Goal: Obtain resource: Download file/media

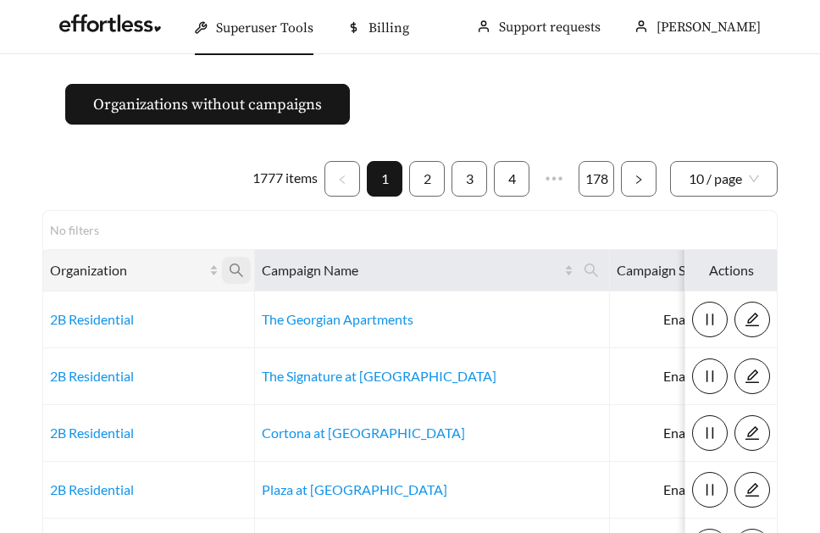
click at [232, 263] on icon "search" at bounding box center [236, 270] width 15 height 15
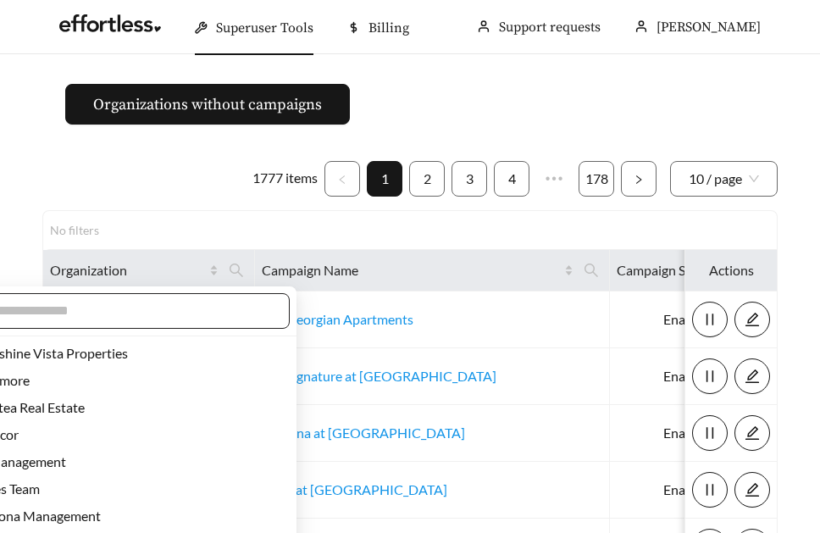
click at [169, 309] on input "text" at bounding box center [126, 311] width 291 height 20
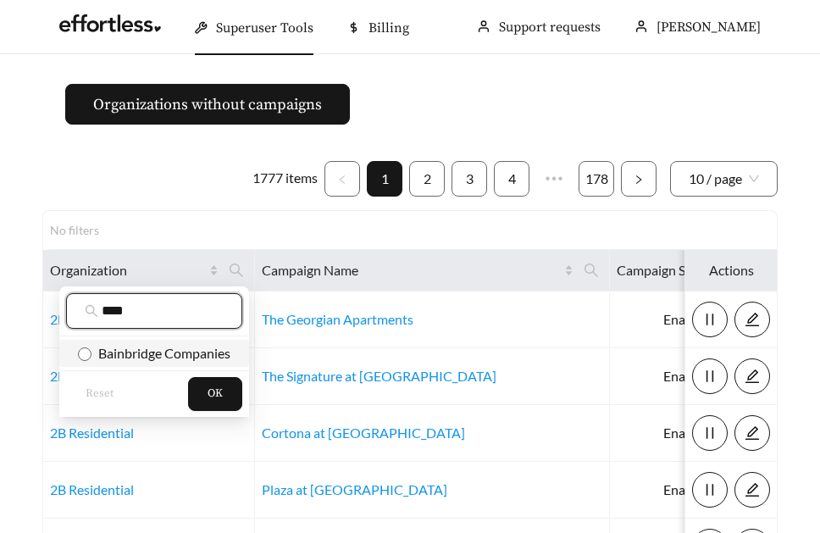
type input "****"
click at [170, 359] on span "Bainbridge Companies" at bounding box center [160, 353] width 139 height 16
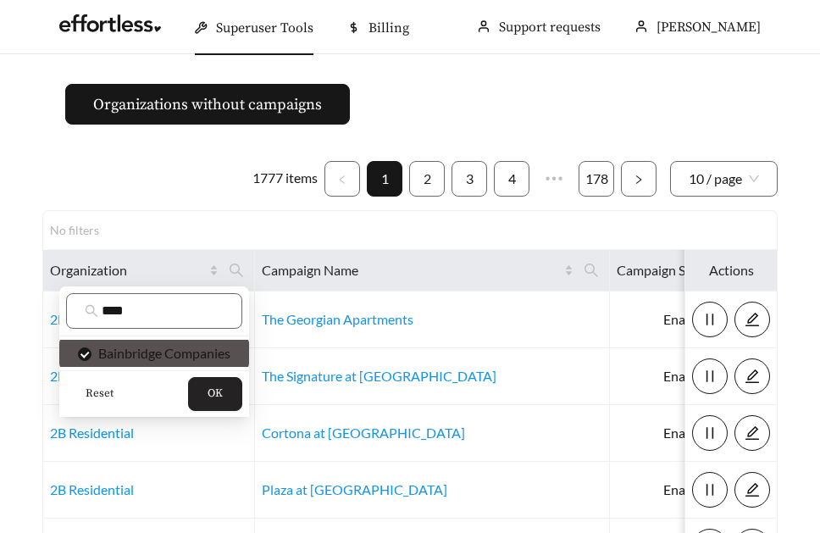
click at [215, 402] on button "OK" at bounding box center [215, 394] width 54 height 34
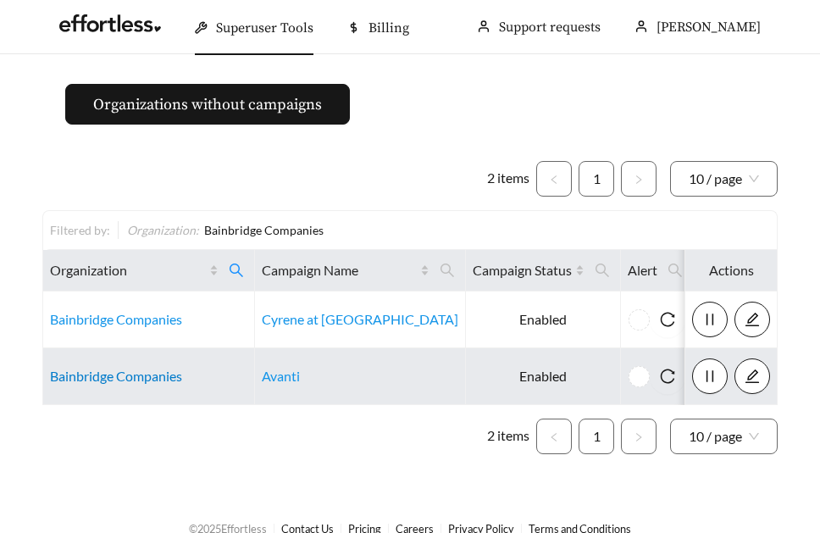
click at [86, 380] on link "Bainbridge Companies" at bounding box center [116, 376] width 132 height 16
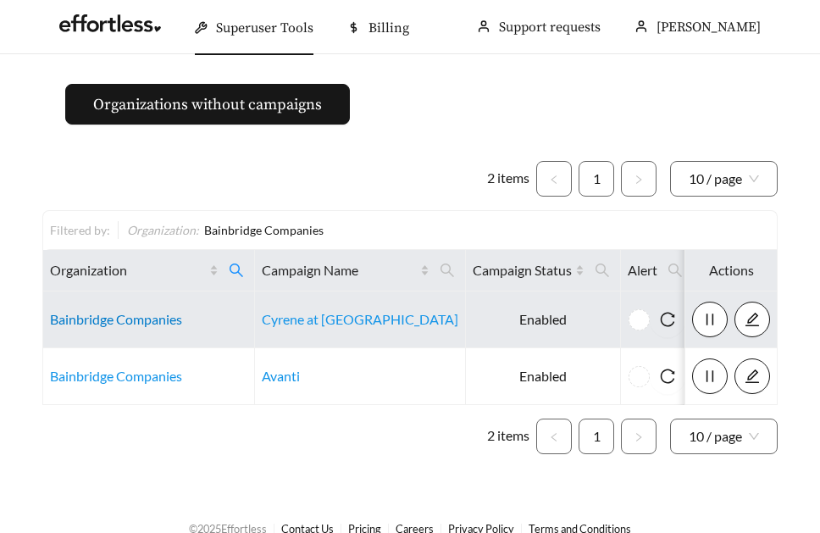
click at [102, 324] on link "Bainbridge Companies" at bounding box center [116, 319] width 132 height 16
click at [108, 321] on link "Bainbridge Companies" at bounding box center [116, 319] width 132 height 16
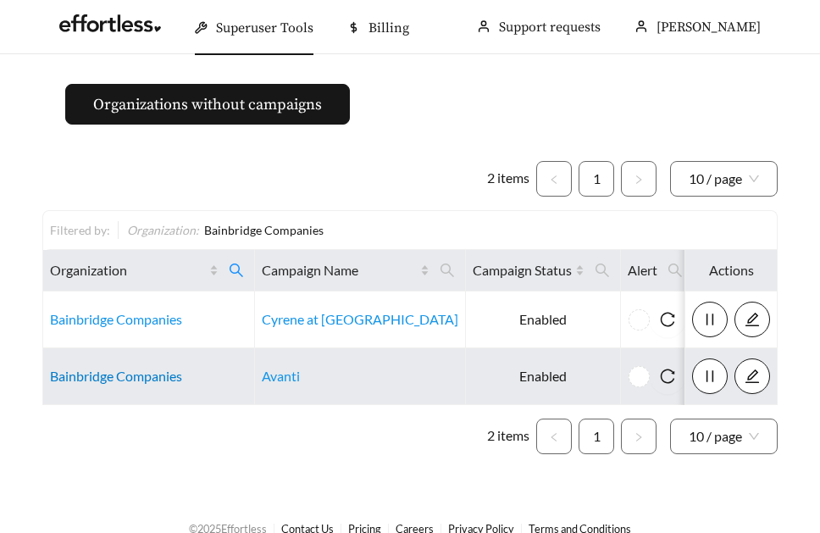
click at [76, 373] on link "Bainbridge Companies" at bounding box center [116, 376] width 132 height 16
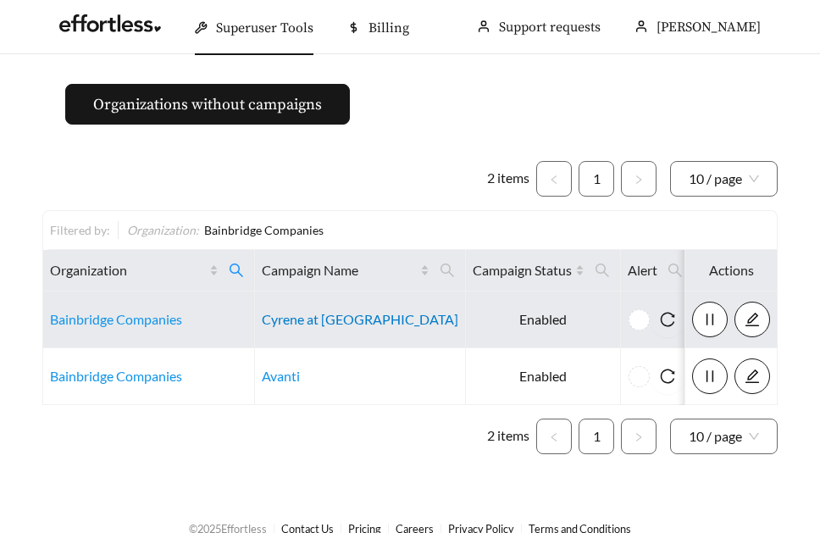
click at [283, 321] on link "Cyrene at [GEOGRAPHIC_DATA]" at bounding box center [360, 319] width 197 height 16
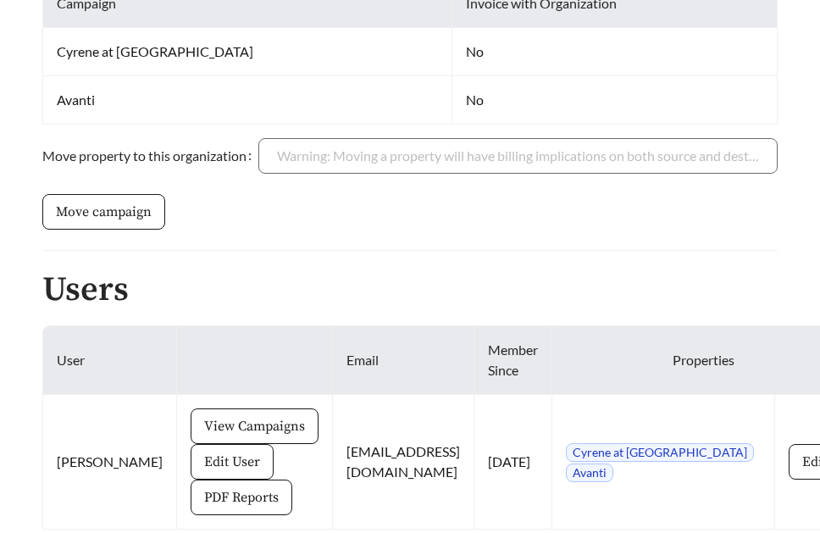
scroll to position [583, 0]
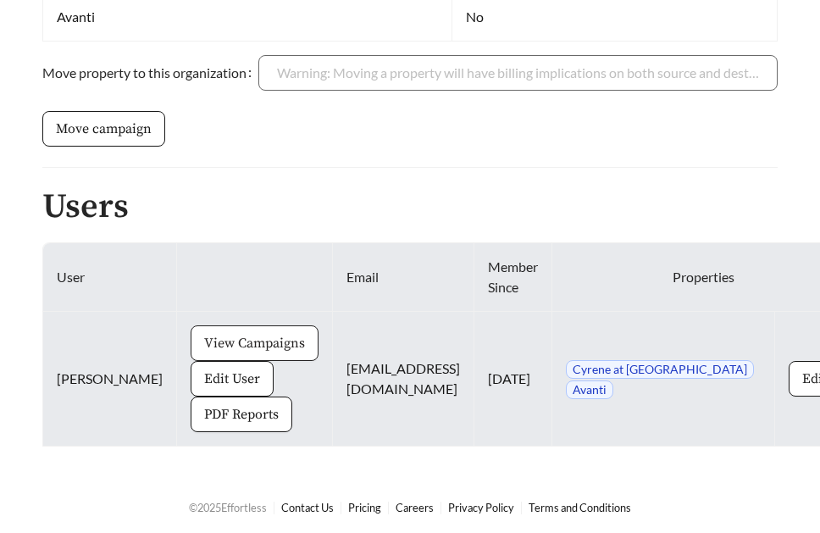
click at [204, 336] on span "View Campaigns" at bounding box center [254, 343] width 101 height 20
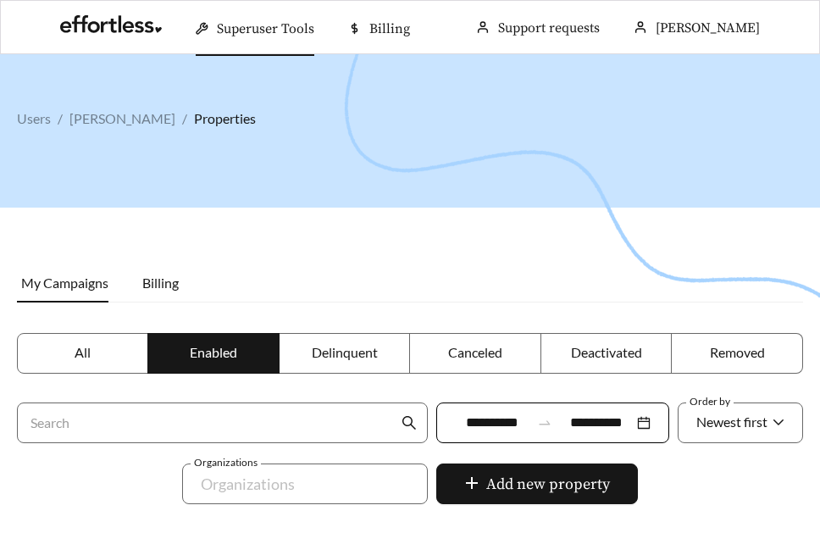
scroll to position [595, 0]
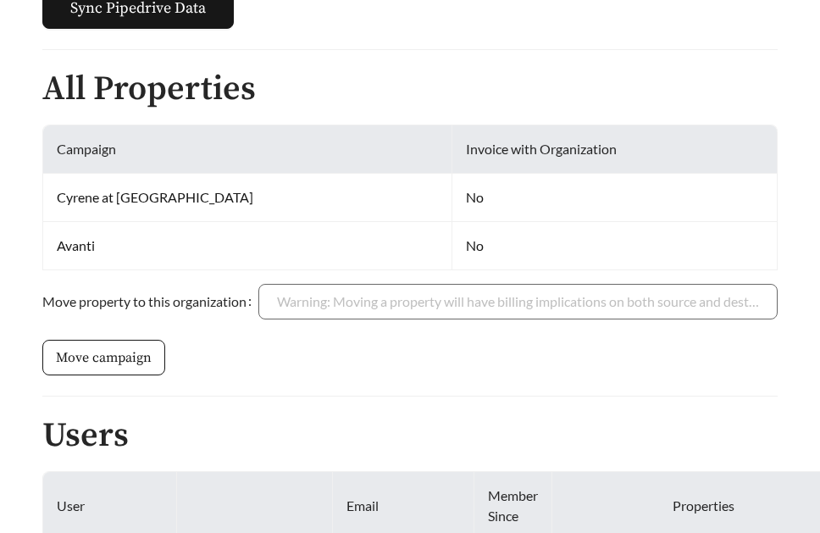
scroll to position [583, 0]
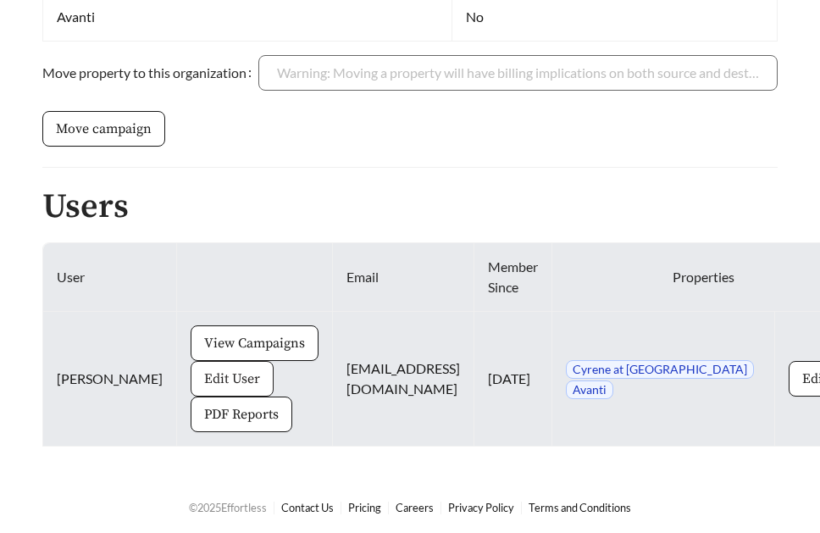
click at [204, 377] on span "Edit User" at bounding box center [232, 379] width 56 height 20
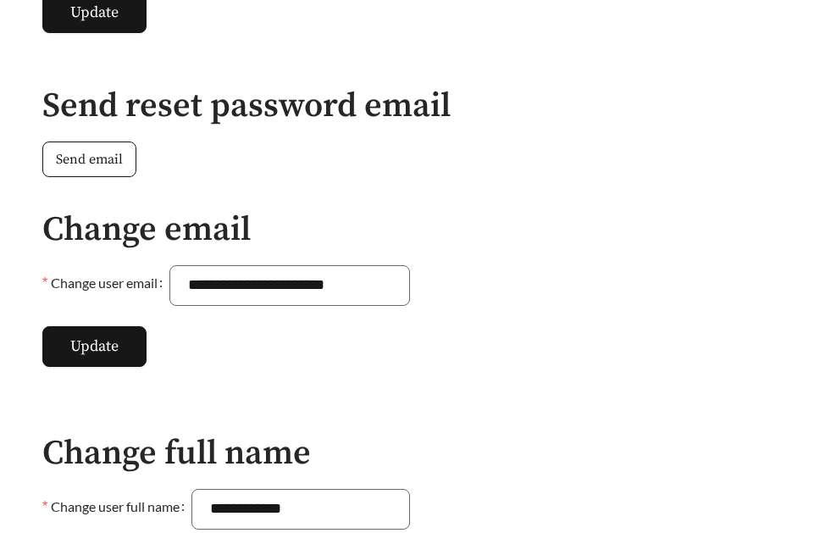
scroll to position [966, 0]
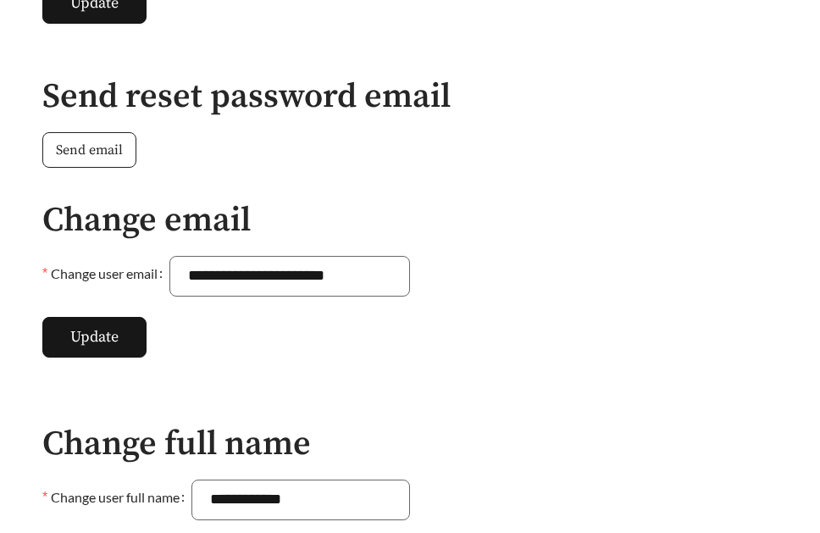
click at [99, 152] on span "Send email" at bounding box center [89, 150] width 67 height 20
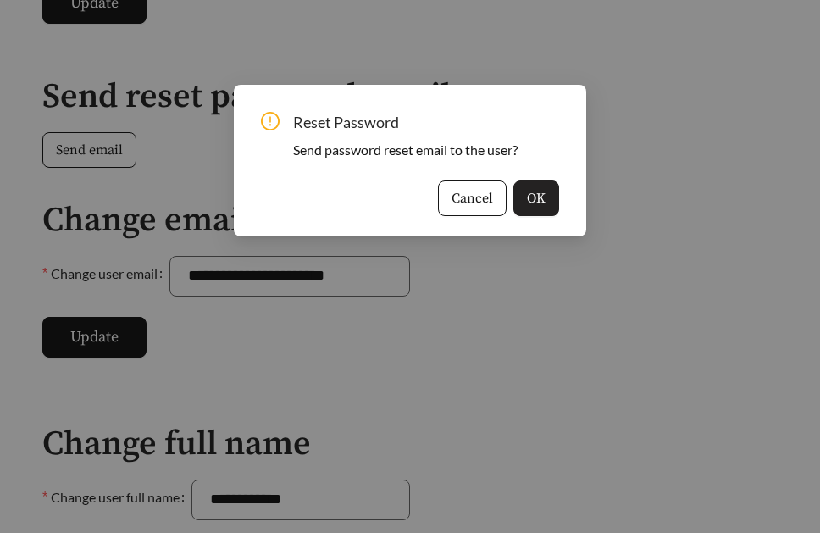
click at [530, 194] on span "OK" at bounding box center [536, 198] width 19 height 20
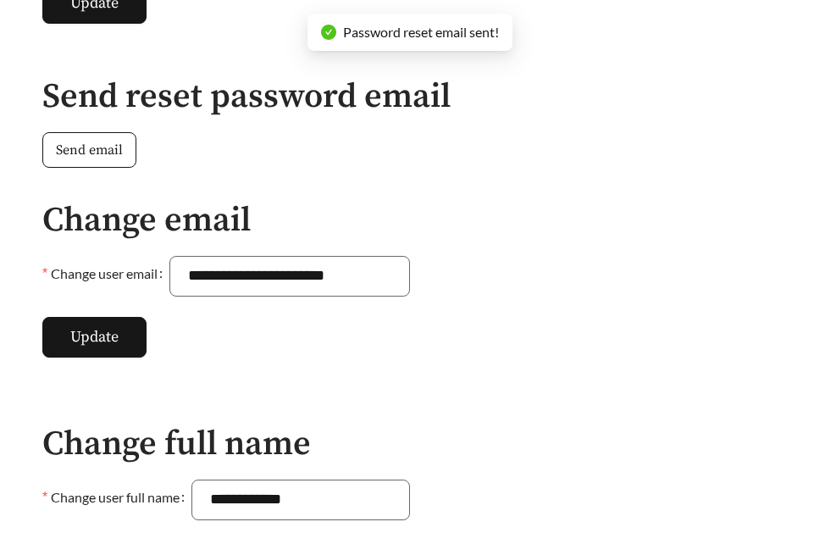
scroll to position [583, 0]
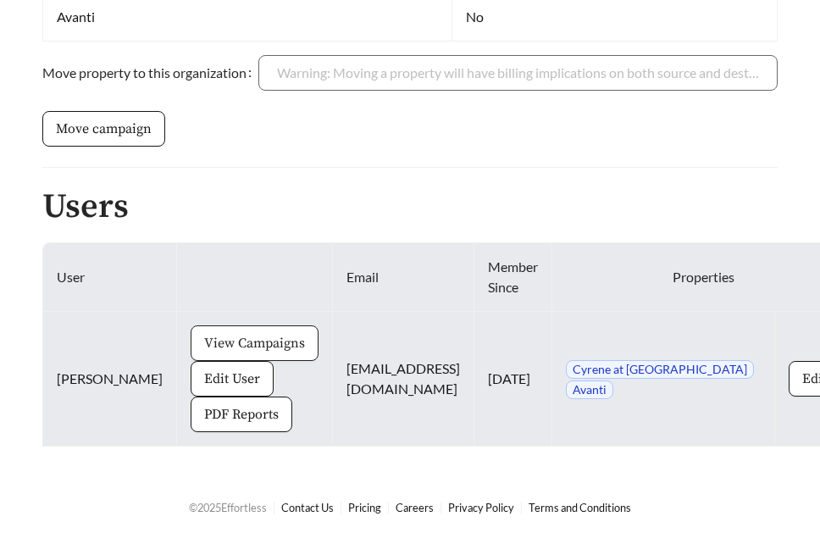
click at [222, 346] on span "View Campaigns" at bounding box center [254, 343] width 101 height 20
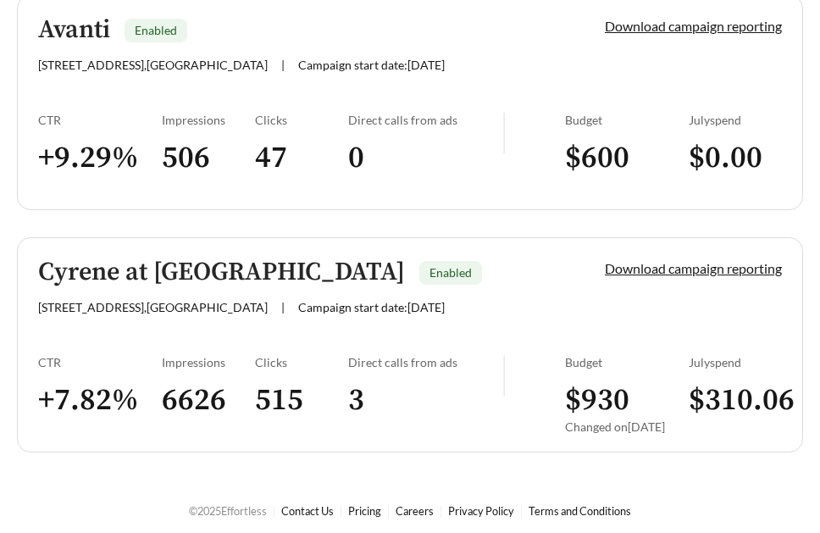
scroll to position [595, 0]
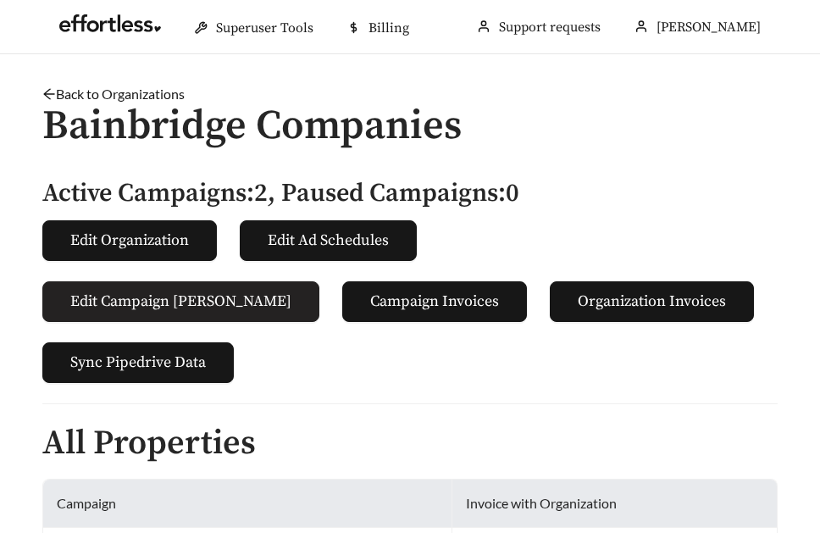
scroll to position [583, 0]
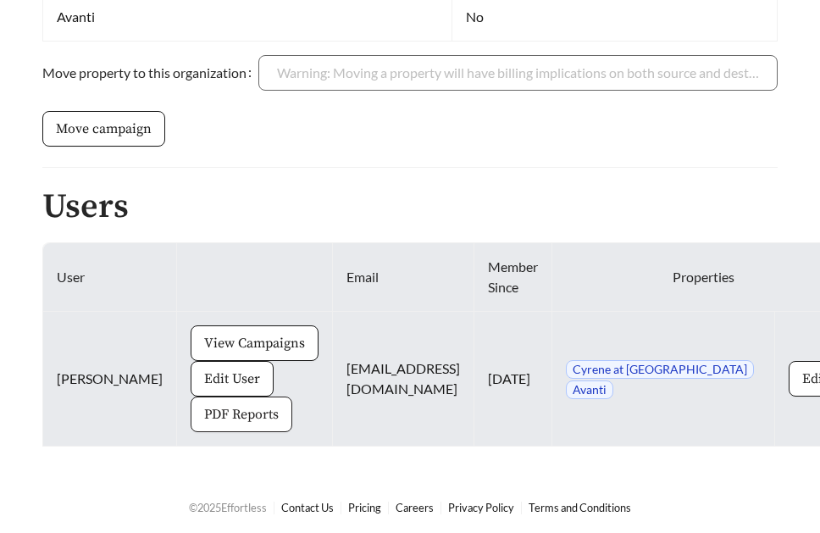
click at [191, 398] on button "PDF Reports" at bounding box center [242, 414] width 102 height 36
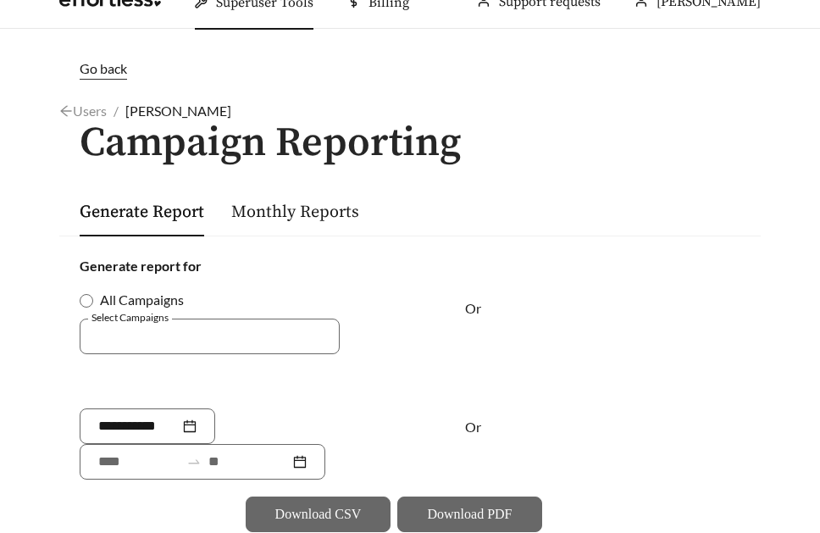
scroll to position [30, 0]
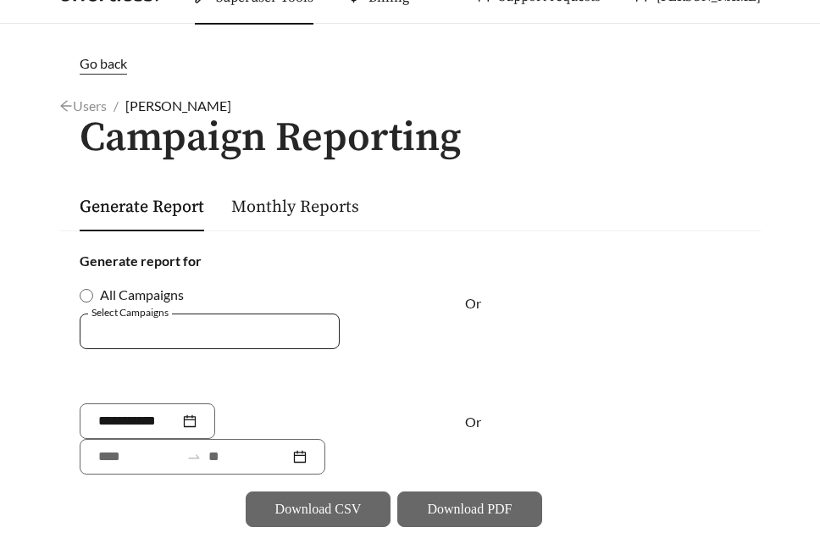
click at [302, 328] on div at bounding box center [197, 330] width 221 height 23
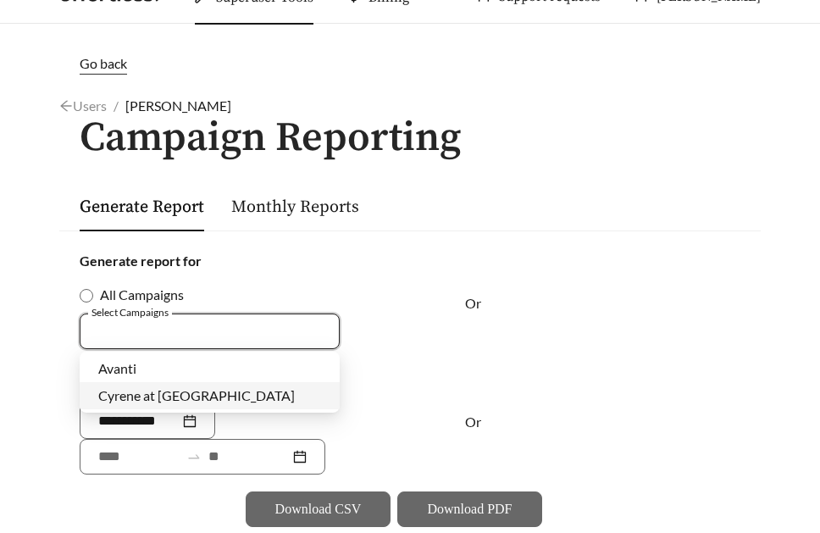
click at [232, 393] on div "Cyrene at [GEOGRAPHIC_DATA]" at bounding box center [209, 395] width 223 height 19
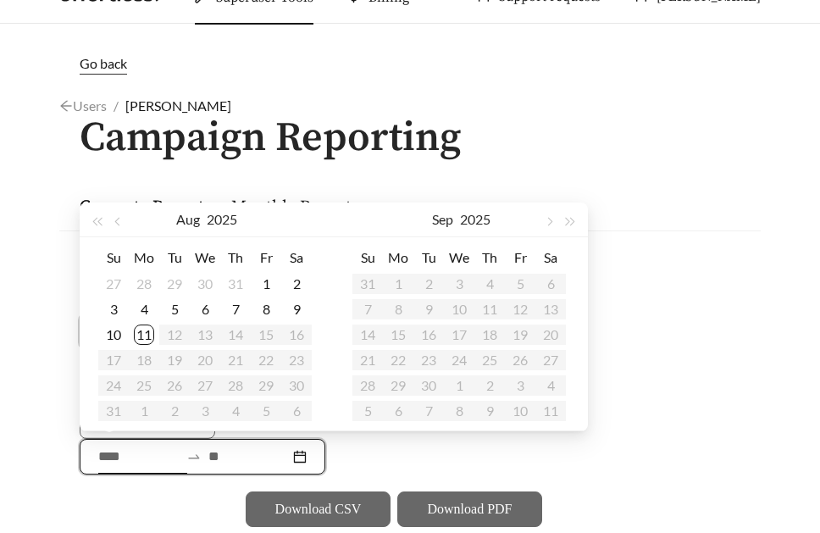
click at [154, 446] on input at bounding box center [138, 456] width 81 height 20
type input "**********"
click at [114, 227] on button "button" at bounding box center [119, 219] width 22 height 34
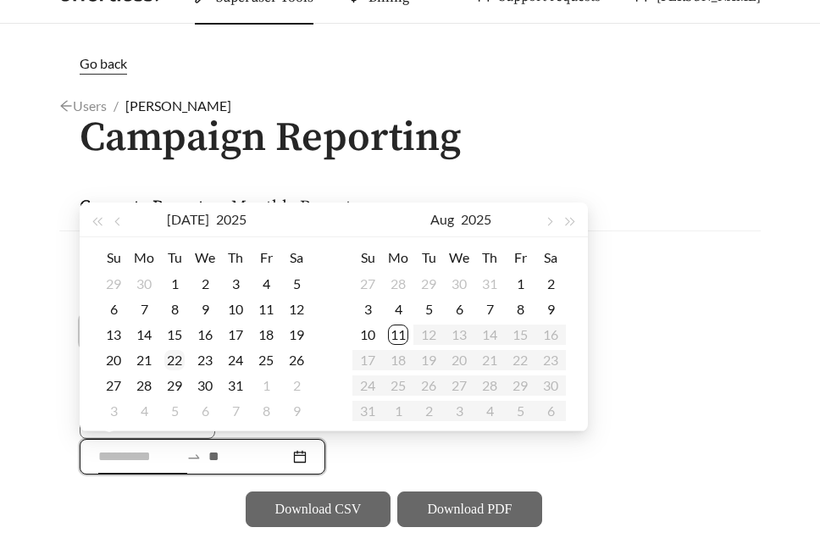
type input "**********"
click at [175, 362] on div "22" at bounding box center [174, 360] width 20 height 20
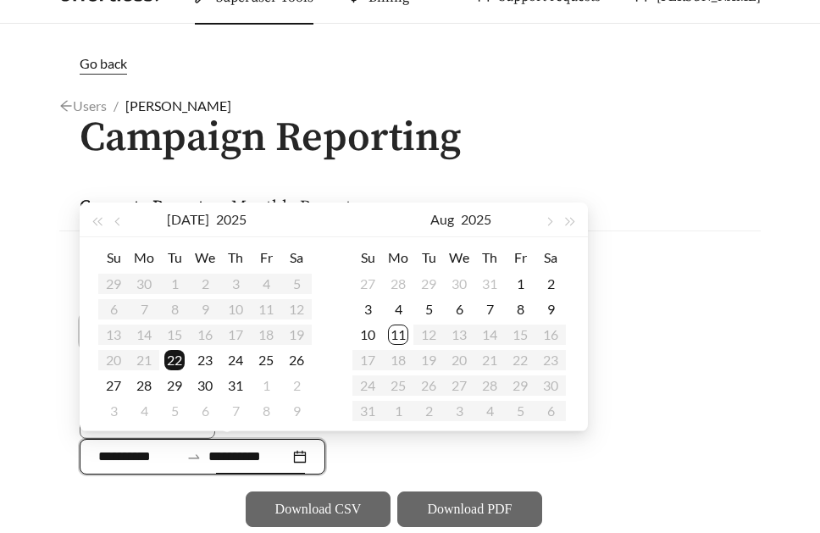
type input "**********"
click at [514, 313] on div "8" at bounding box center [520, 309] width 20 height 20
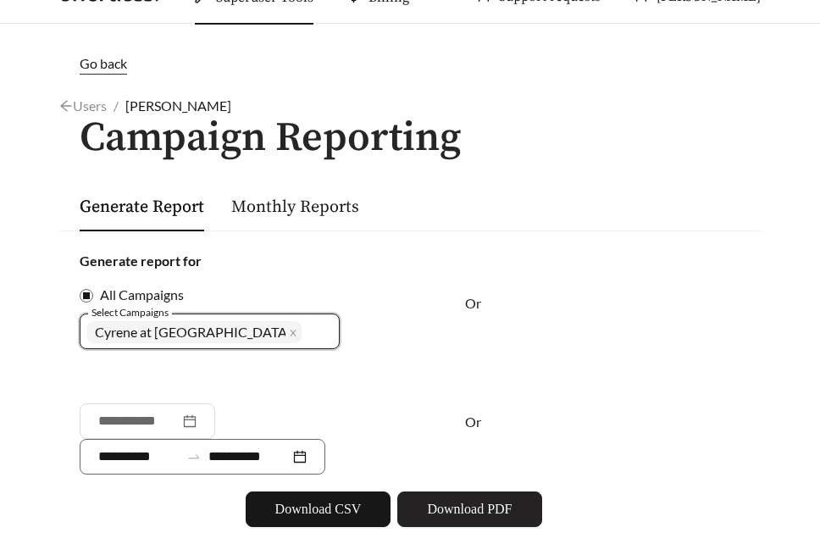
click at [441, 515] on span "Download PDF" at bounding box center [469, 509] width 85 height 20
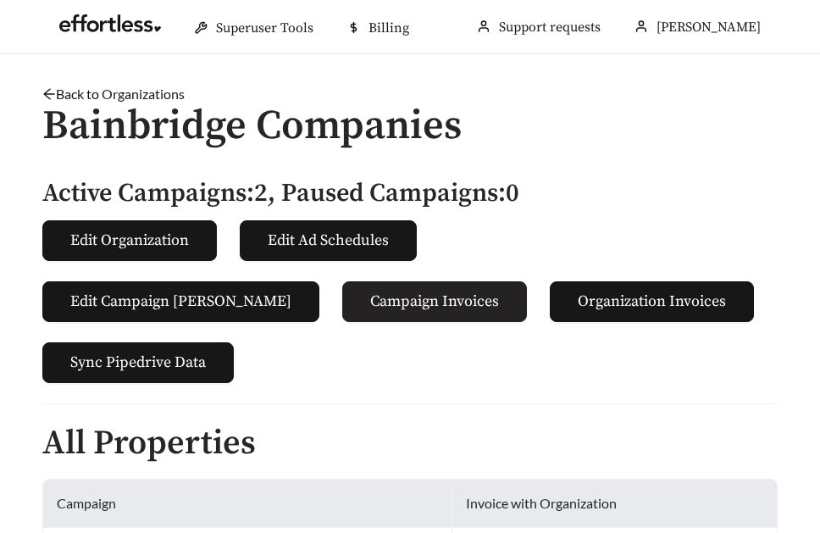
scroll to position [583, 0]
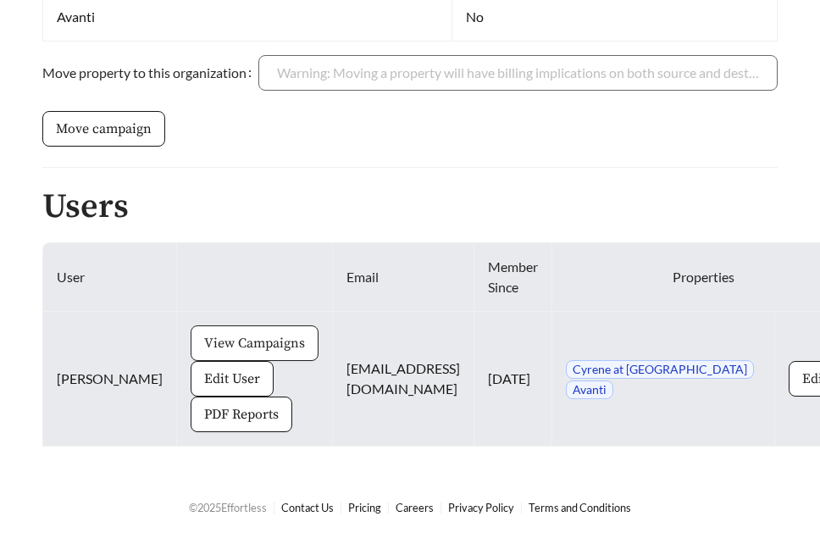
click at [202, 325] on button "View Campaigns" at bounding box center [255, 343] width 128 height 36
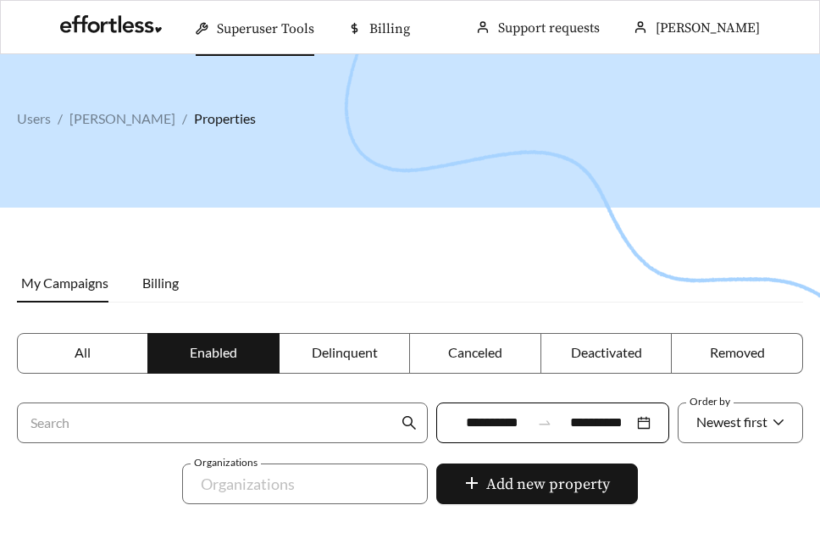
scroll to position [595, 0]
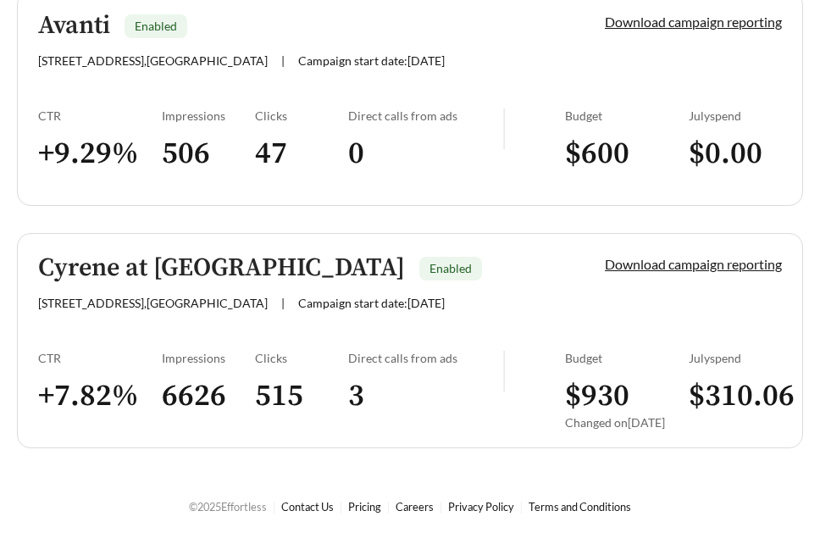
click at [80, 91] on link "Avanti Enabled 201 4th St S , Saint Petersburg | Campaign start date: 2025-08-0…" at bounding box center [410, 98] width 786 height 215
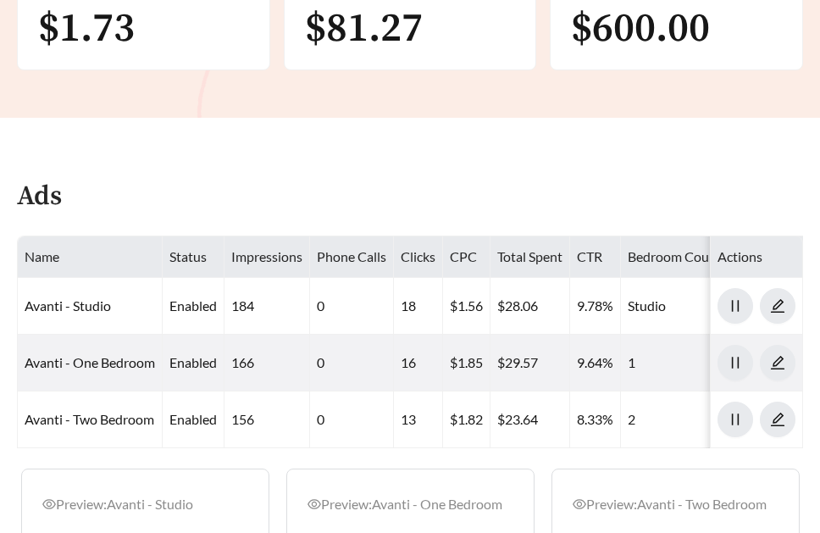
scroll to position [551, 0]
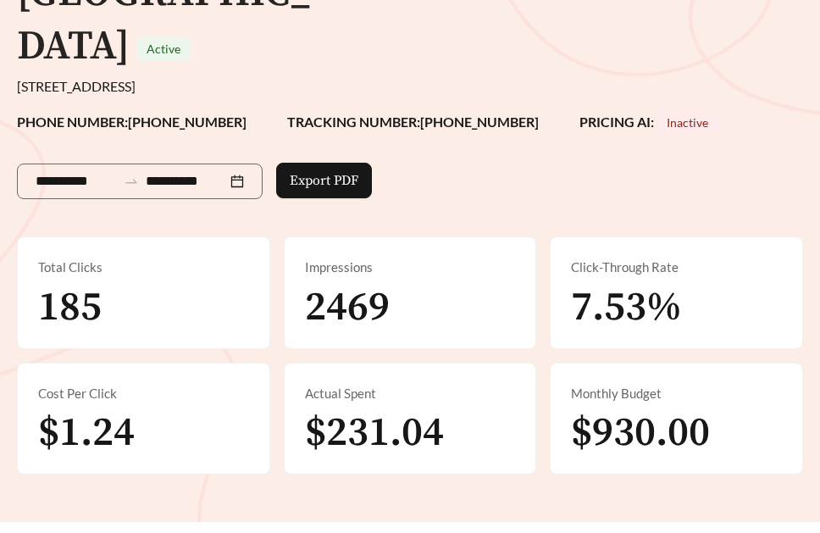
scroll to position [876, 0]
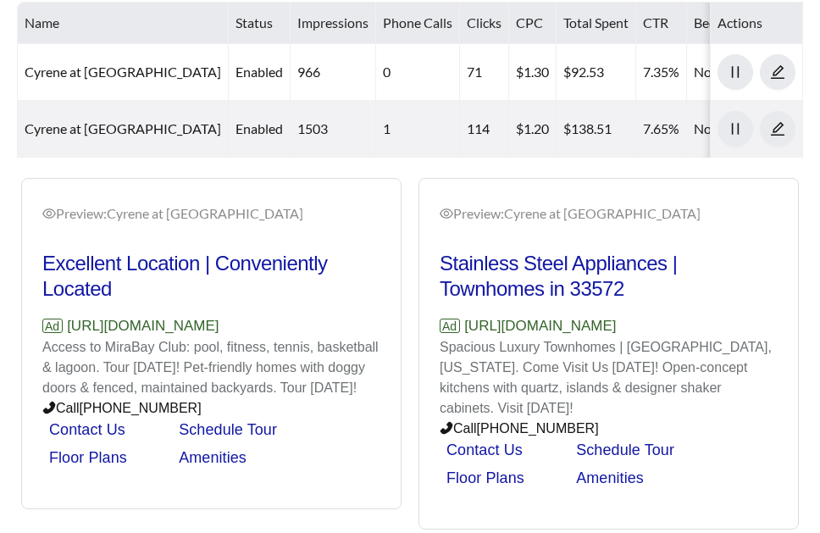
drag, startPoint x: 291, startPoint y: 267, endPoint x: 63, endPoint y: 266, distance: 227.9
click at [63, 315] on p "Ad [URL][DOMAIN_NAME]" at bounding box center [211, 326] width 338 height 22
copy p "[URL][DOMAIN_NAME]"
click at [239, 355] on p "Access to MiraBay Club: pool, fitness, tennis, basketball & lagoon. Tour [DATE]…" at bounding box center [211, 367] width 338 height 61
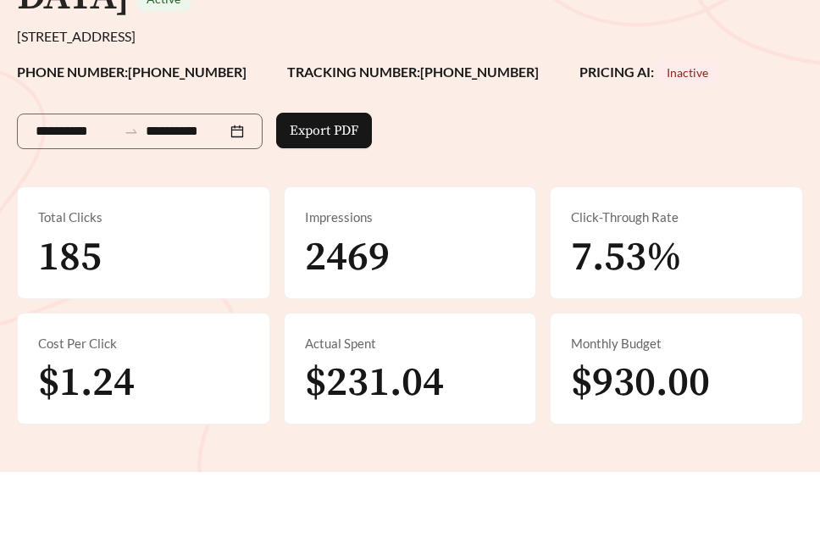
scroll to position [0, 0]
